Goal: Entertainment & Leisure: Consume media (video, audio)

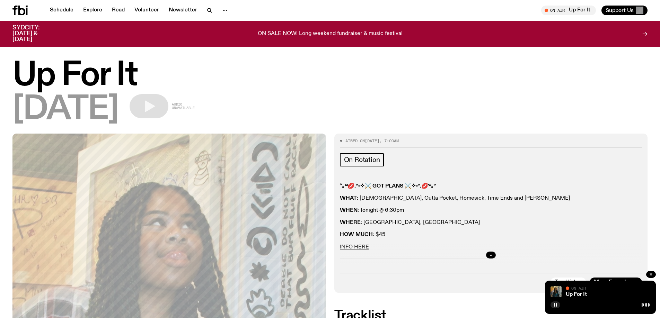
scroll to position [273, 0]
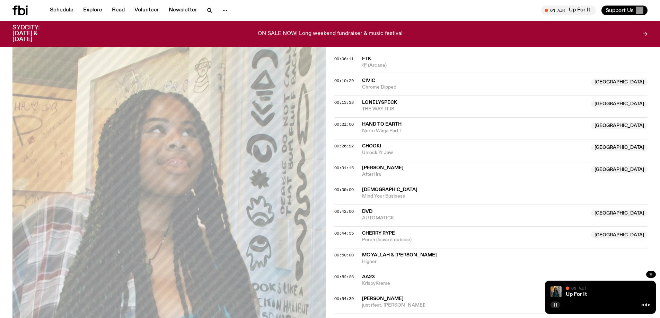
click at [554, 304] on icon "button" at bounding box center [555, 305] width 4 height 4
click at [555, 304] on icon "button" at bounding box center [555, 305] width 4 height 4
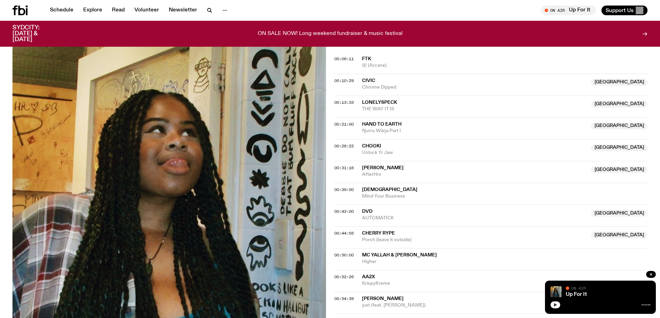
click at [556, 306] on icon "button" at bounding box center [555, 305] width 4 height 4
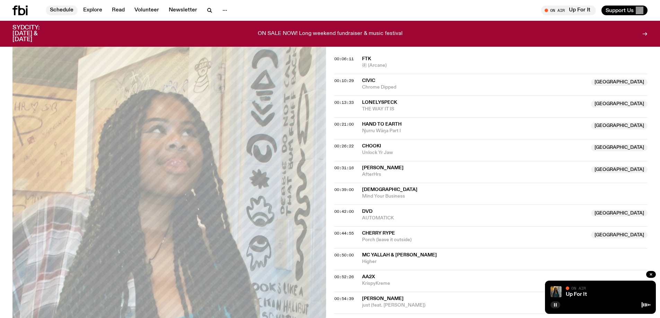
click at [62, 10] on link "Schedule" at bounding box center [62, 11] width 32 height 10
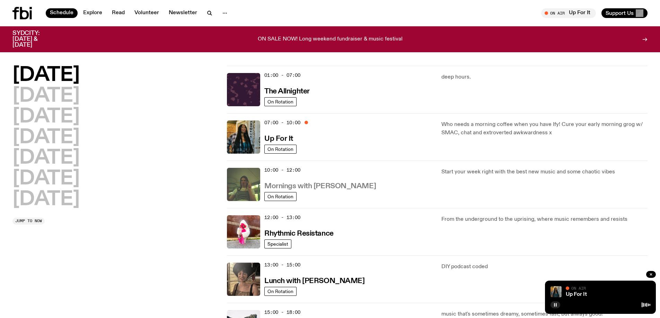
click at [300, 189] on h3 "Mornings with [PERSON_NAME]" at bounding box center [320, 186] width 112 height 7
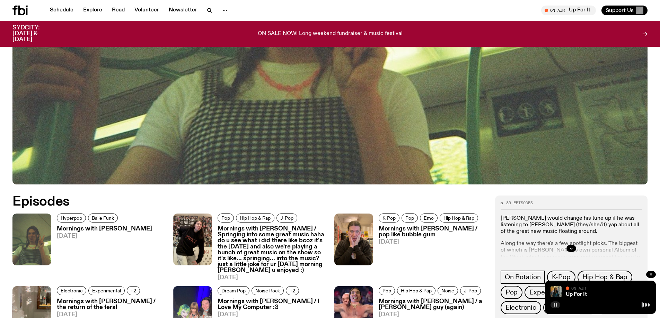
scroll to position [411, 0]
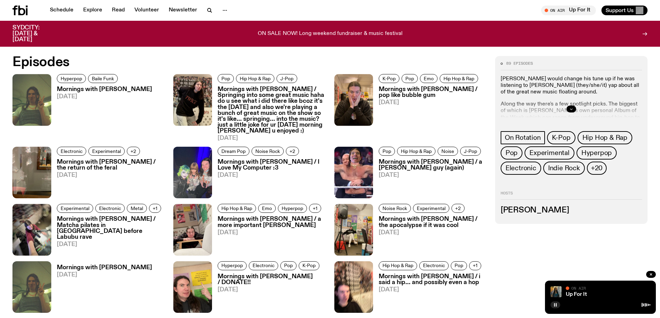
click at [572, 108] on icon "button" at bounding box center [571, 109] width 4 height 4
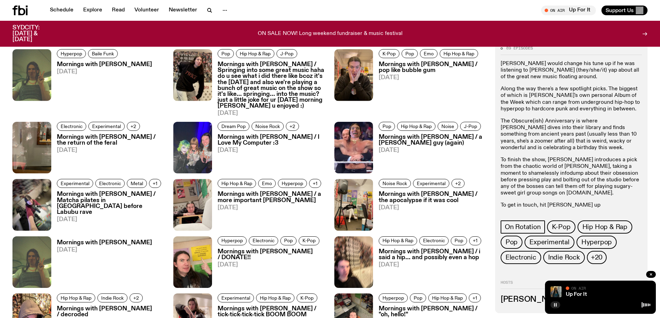
scroll to position [341, 0]
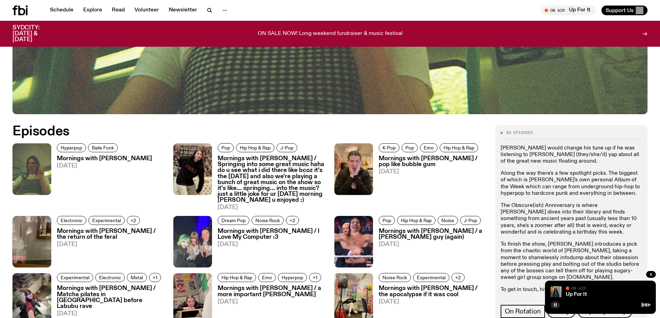
click at [257, 170] on h3 "Mornings with [PERSON_NAME] / Springing into some great music haha do u see wha…" at bounding box center [272, 179] width 108 height 47
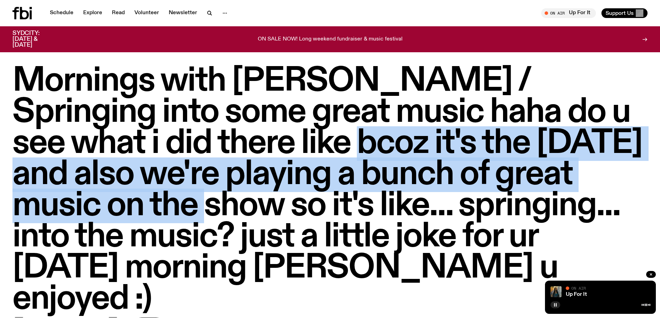
drag, startPoint x: 197, startPoint y: 148, endPoint x: 570, endPoint y: 174, distance: 374.1
click at [570, 174] on h1 "Mornings with [PERSON_NAME] / Springing into some great music haha do u see wha…" at bounding box center [329, 191] width 635 height 250
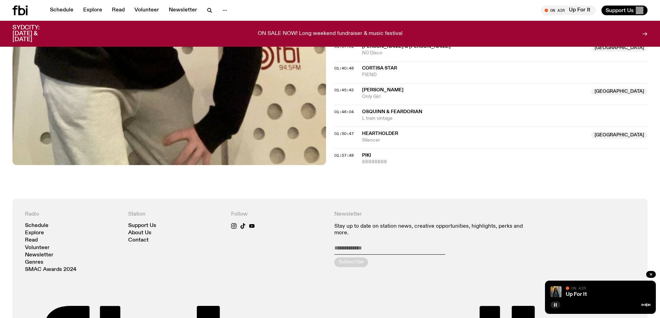
scroll to position [1003, 0]
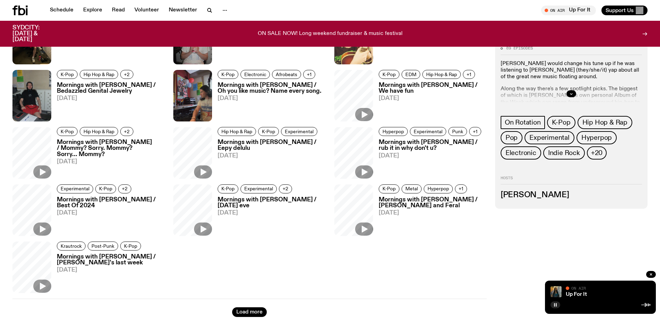
scroll to position [341, 0]
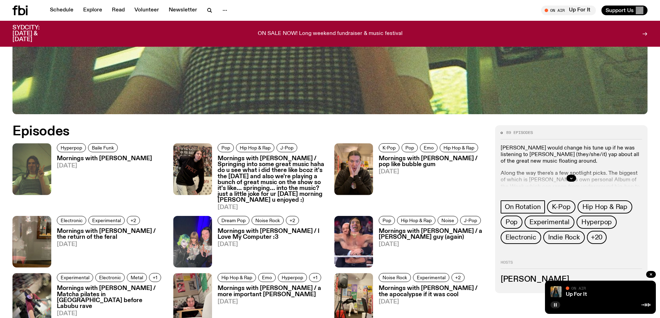
click at [394, 163] on h3 "Mornings with [PERSON_NAME] / pop like bubble gum" at bounding box center [433, 162] width 108 height 12
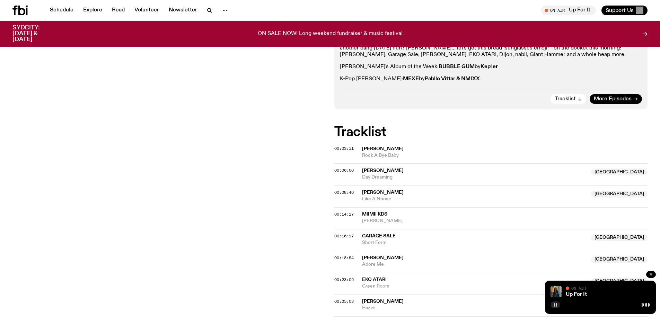
scroll to position [168, 0]
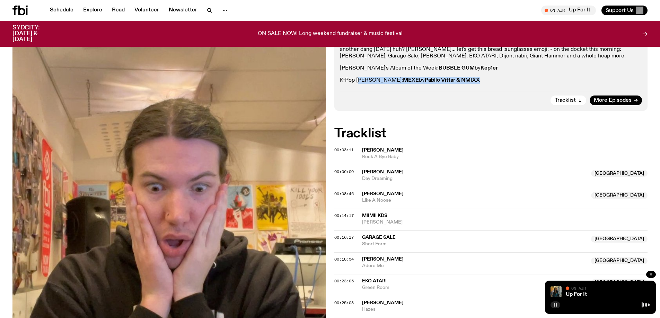
drag, startPoint x: 359, startPoint y: 79, endPoint x: 471, endPoint y: 86, distance: 112.5
click at [471, 81] on p "K-Pop [PERSON_NAME]: MEXE by Pabllo Vittar & NMIXX" at bounding box center [491, 80] width 303 height 7
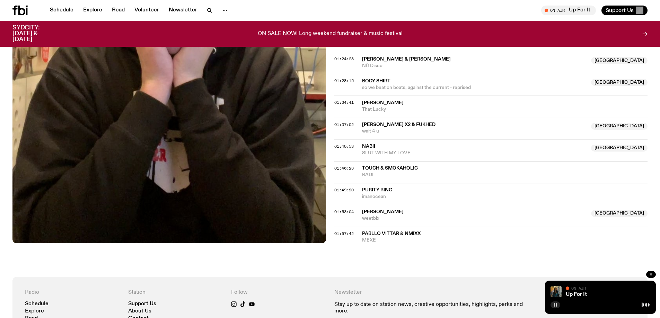
scroll to position [757, 0]
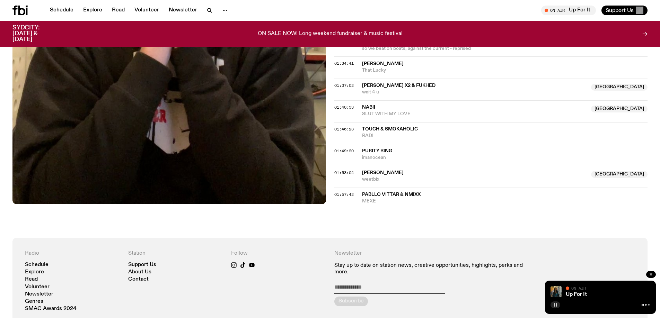
click at [553, 305] on icon "button" at bounding box center [555, 305] width 4 height 4
click at [561, 303] on div at bounding box center [601, 304] width 100 height 8
click at [557, 304] on icon "button" at bounding box center [555, 305] width 4 height 4
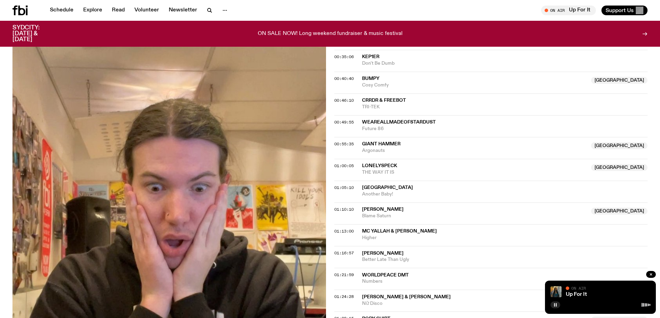
drag, startPoint x: 557, startPoint y: 301, endPoint x: 556, endPoint y: 305, distance: 3.5
click at [557, 302] on div at bounding box center [601, 304] width 100 height 8
click at [556, 305] on rect "button" at bounding box center [556, 305] width 1 height 3
click at [556, 303] on icon "button" at bounding box center [555, 305] width 4 height 4
click at [555, 304] on icon "button" at bounding box center [555, 305] width 4 height 4
